Goal: Task Accomplishment & Management: Complete application form

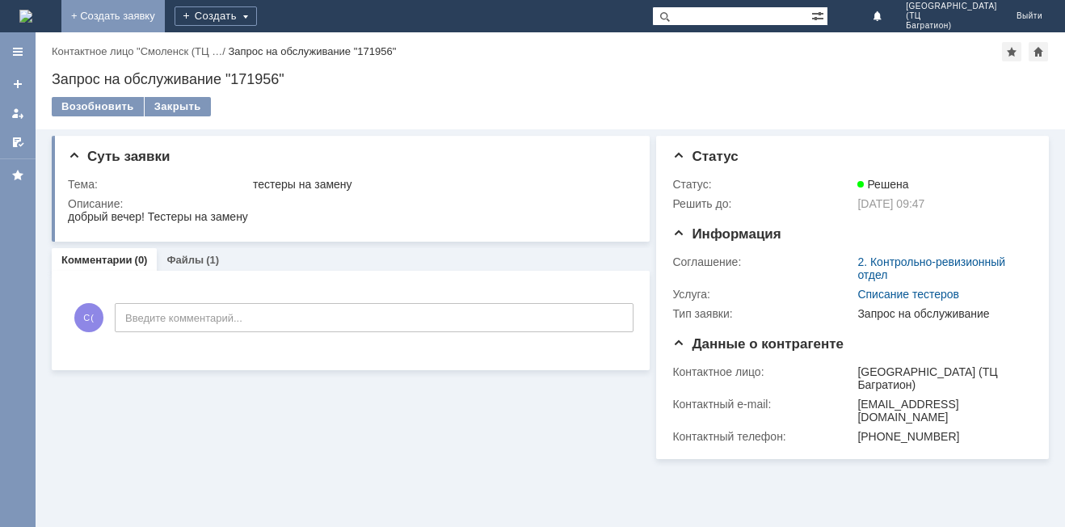
click at [165, 6] on link "+ Создать заявку" at bounding box center [112, 16] width 103 height 32
click at [152, 20] on link "+ Создать заявку" at bounding box center [99, 16] width 103 height 32
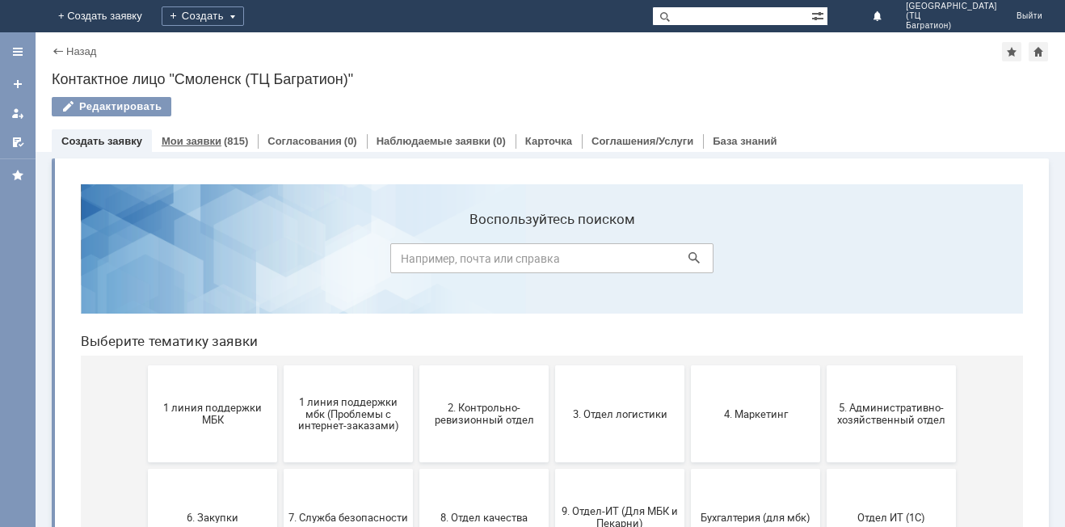
click at [215, 138] on link "Мои заявки" at bounding box center [192, 141] width 60 height 12
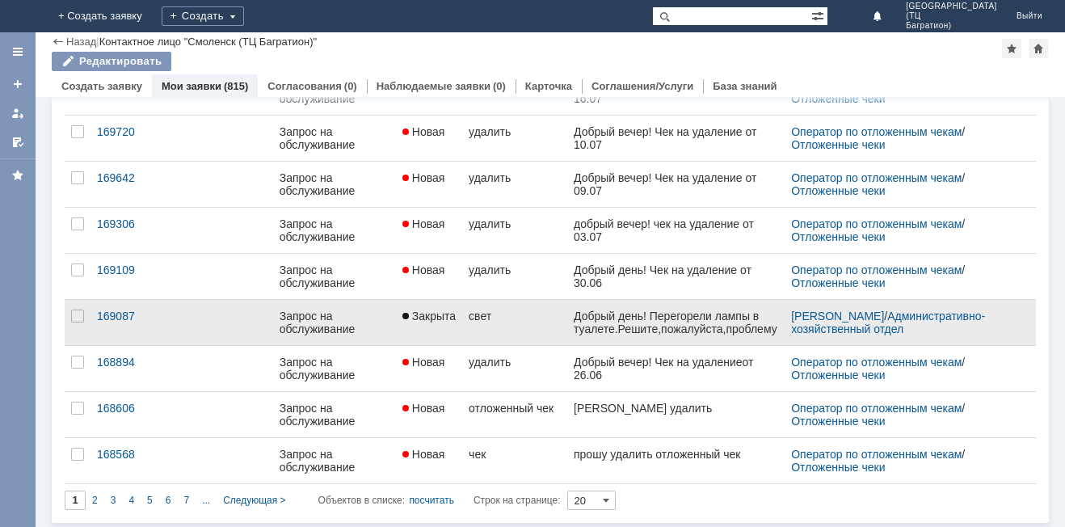
scroll to position [623, 0]
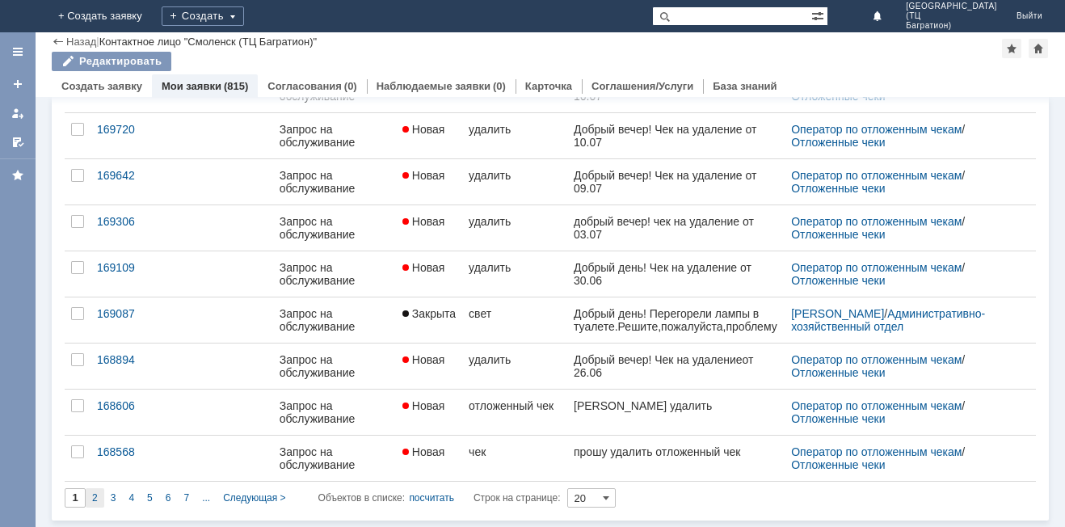
click at [91, 498] on div "2" at bounding box center [95, 497] width 19 height 19
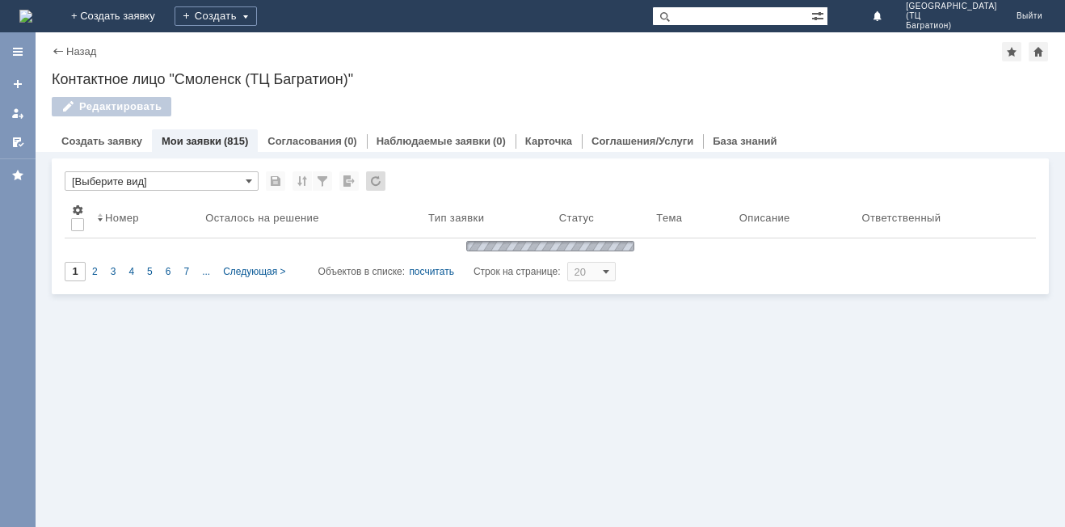
scroll to position [0, 0]
type input "2"
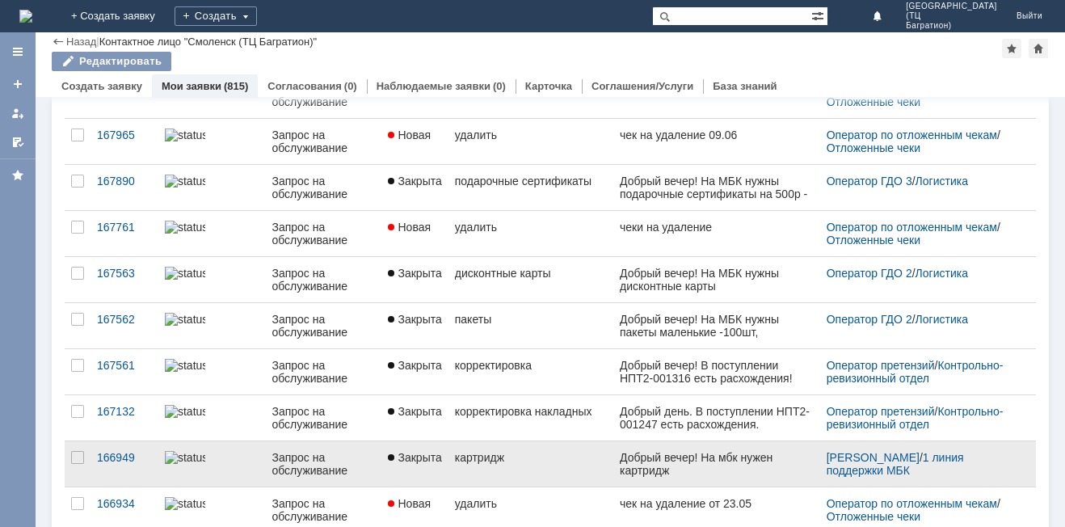
click at [608, 469] on link "картридж" at bounding box center [531, 463] width 166 height 45
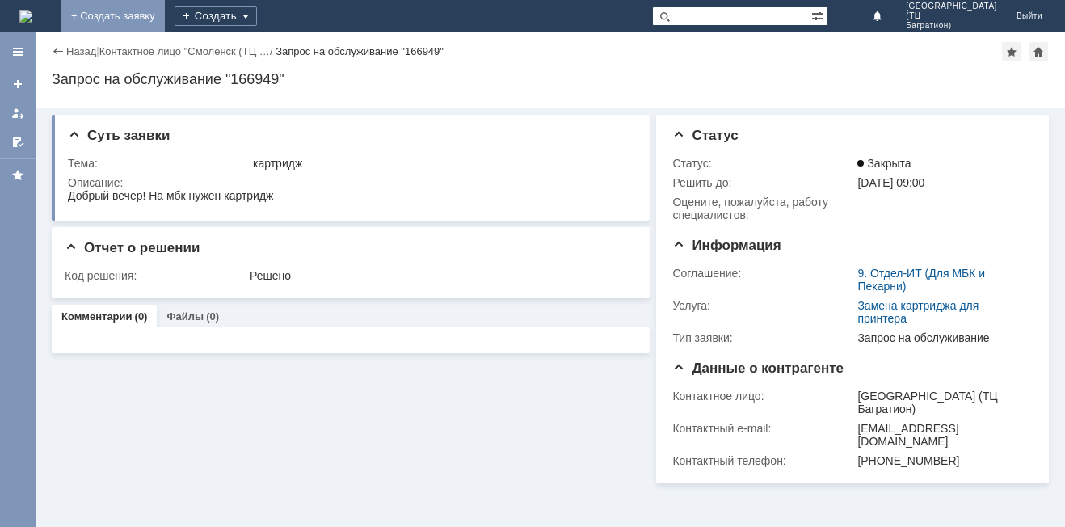
click at [165, 16] on link "+ Создать заявку" at bounding box center [112, 16] width 103 height 32
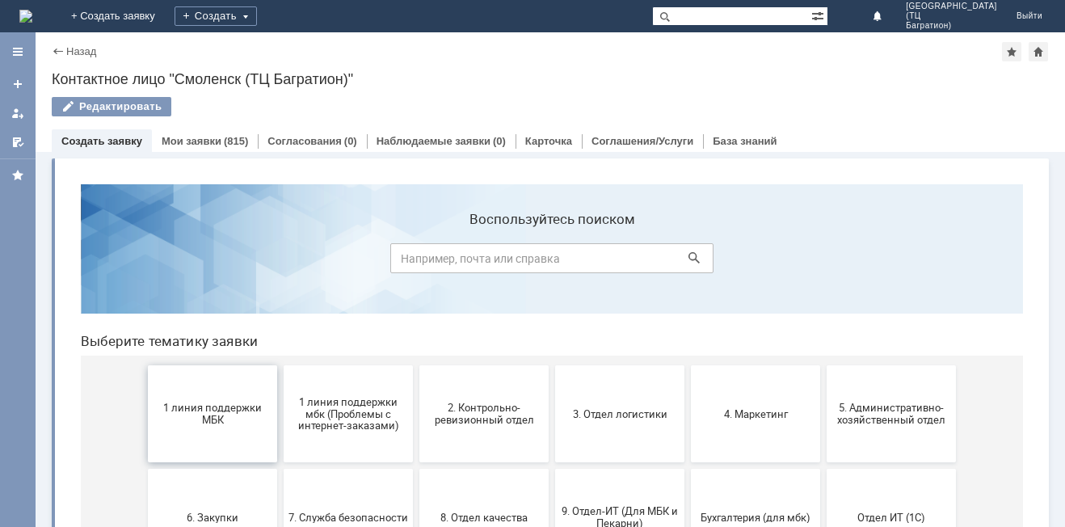
click at [238, 424] on span "1 линия поддержки МБК" at bounding box center [213, 413] width 120 height 24
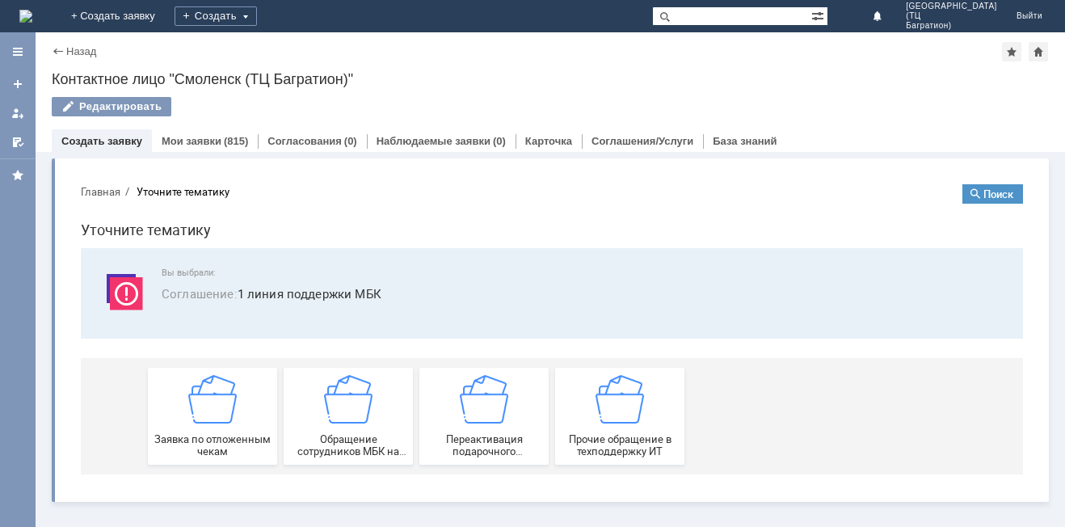
click at [55, 54] on div "Назад" at bounding box center [74, 51] width 44 height 12
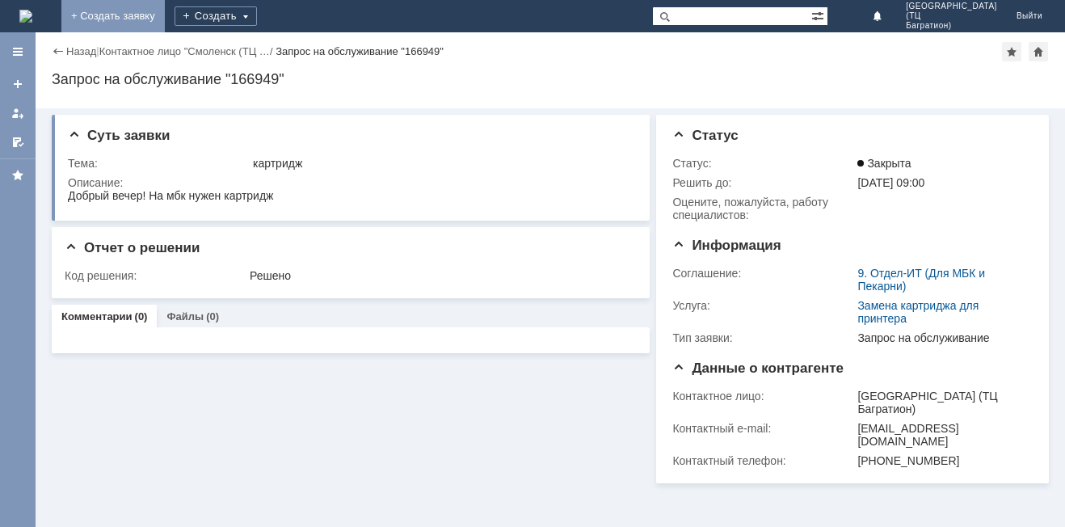
click at [165, 15] on link "+ Создать заявку" at bounding box center [112, 16] width 103 height 32
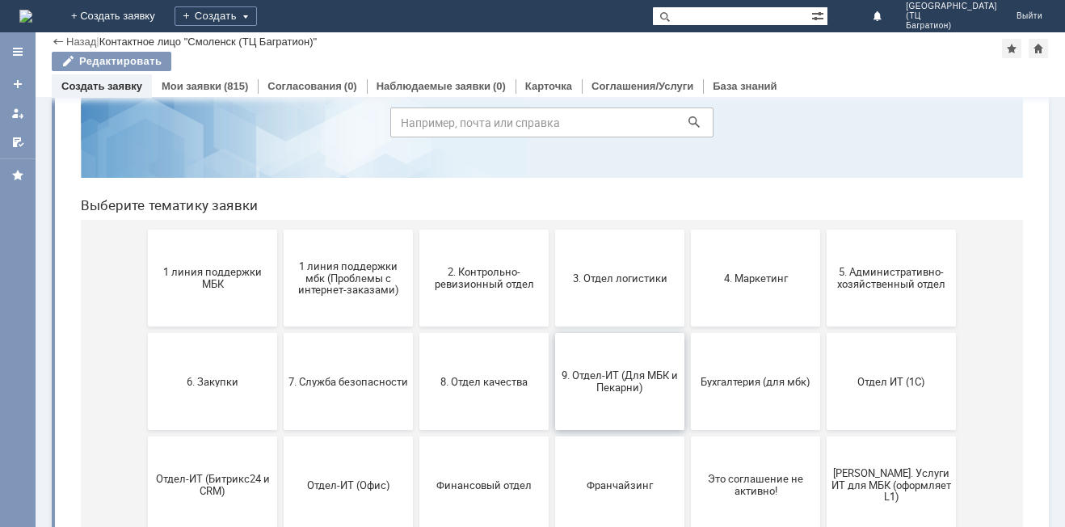
click at [624, 385] on span "9. Отдел-ИТ (Для МБК и Пекарни)" at bounding box center [620, 381] width 120 height 24
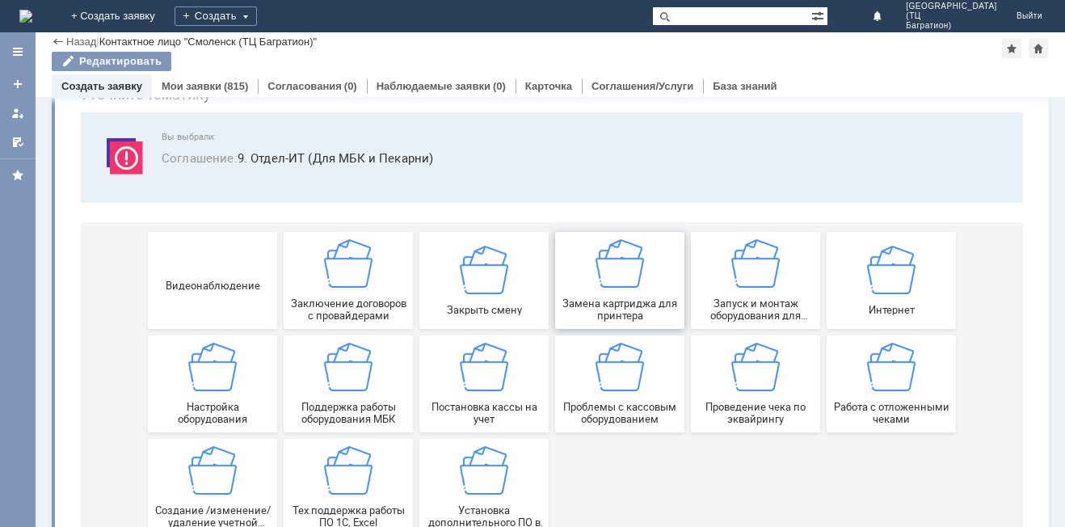
click at [616, 275] on img at bounding box center [619, 263] width 48 height 48
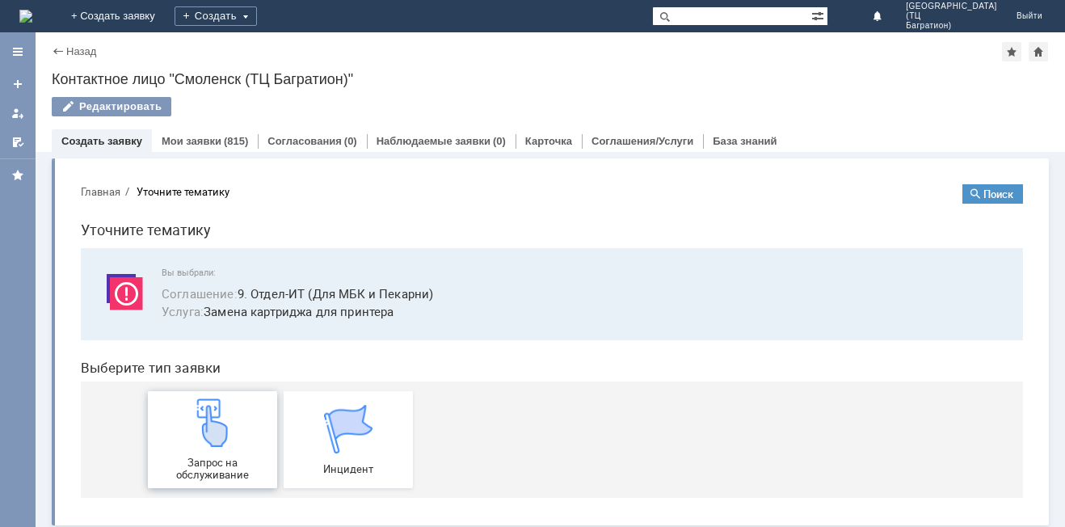
click at [215, 439] on img at bounding box center [212, 422] width 48 height 48
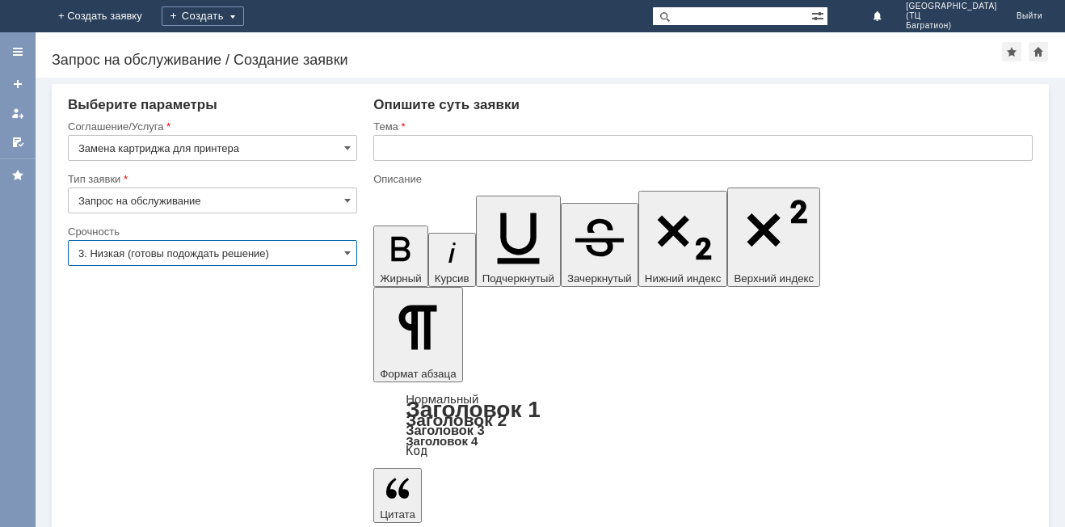
click at [331, 251] on input "3. Низкая (готовы подождать решение)" at bounding box center [212, 253] width 289 height 26
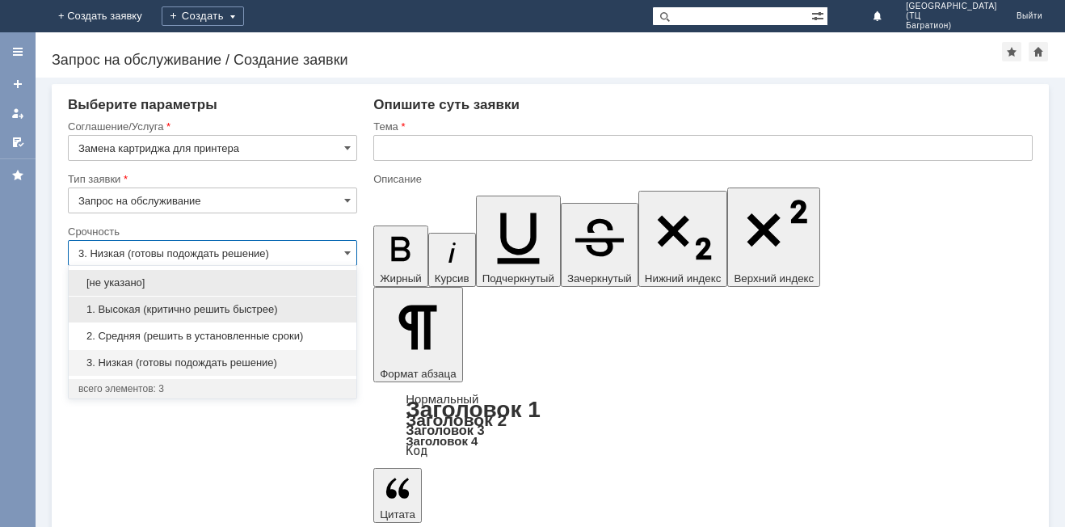
click at [201, 315] on span "1. Высокая (критично решить быстрее)" at bounding box center [212, 309] width 268 height 13
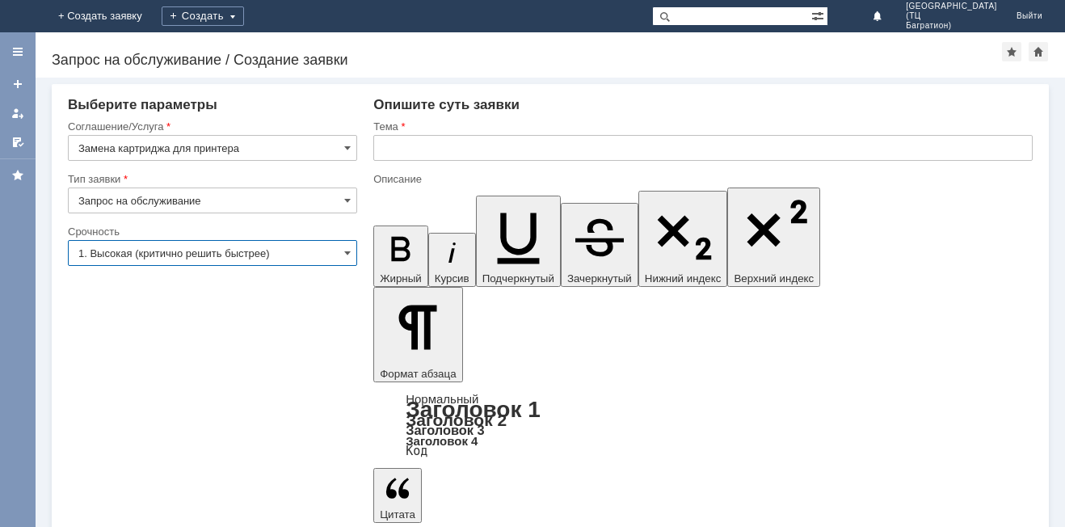
type input "1. Высокая (критично решить быстрее)"
click at [381, 142] on input "text" at bounding box center [702, 148] width 659 height 26
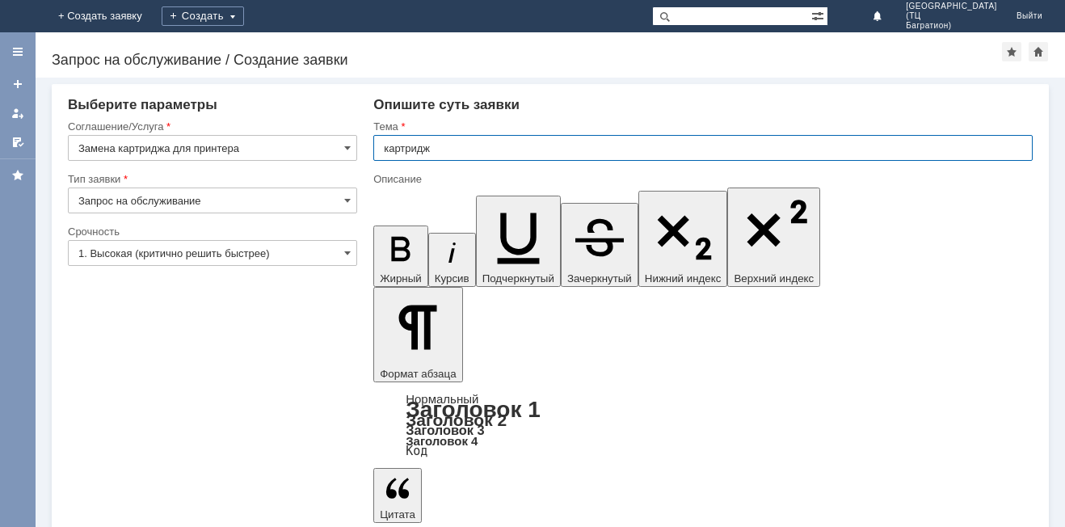
type input "картридж"
